Goal: Task Accomplishment & Management: Use online tool/utility

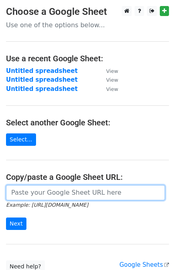
click at [19, 192] on input "url" at bounding box center [85, 192] width 159 height 15
paste input "[URL][DOMAIN_NAME]"
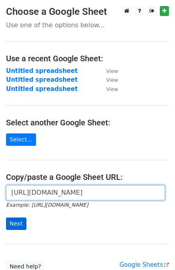
type input "[URL][DOMAIN_NAME]"
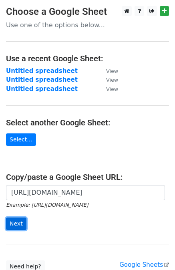
scroll to position [0, 0]
click at [18, 220] on input "Next" at bounding box center [16, 223] width 20 height 12
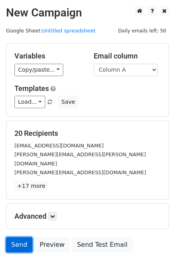
click at [13, 238] on link "Send" at bounding box center [19, 244] width 26 height 15
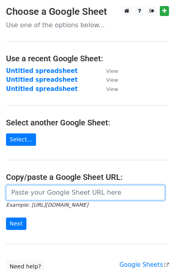
click at [30, 194] on input "url" at bounding box center [85, 192] width 159 height 15
paste input "[URL][DOMAIN_NAME]"
type input "[URL][DOMAIN_NAME]"
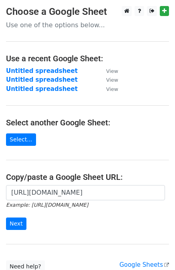
scroll to position [0, 0]
click at [19, 218] on input "Next" at bounding box center [16, 223] width 20 height 12
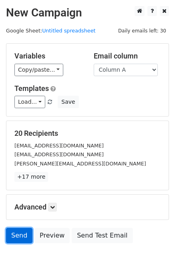
click at [11, 229] on link "Send" at bounding box center [19, 235] width 26 height 15
